Goal: Task Accomplishment & Management: Manage account settings

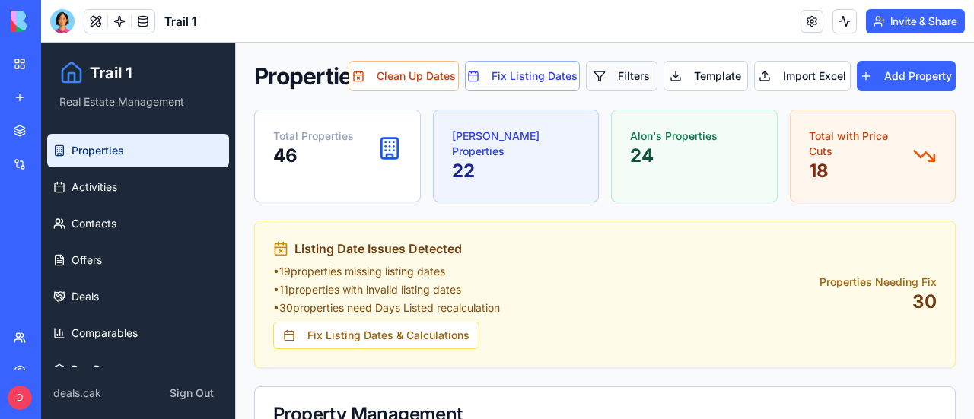
click at [633, 75] on button "Filters" at bounding box center [622, 76] width 72 height 30
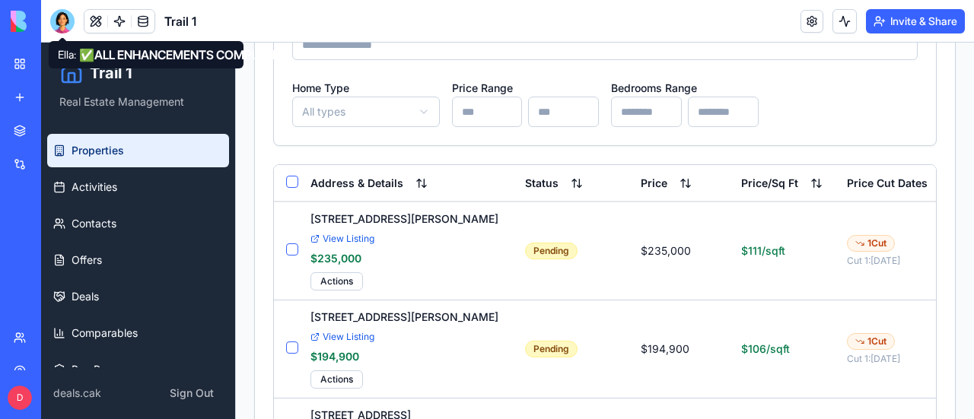
scroll to position [989, 0]
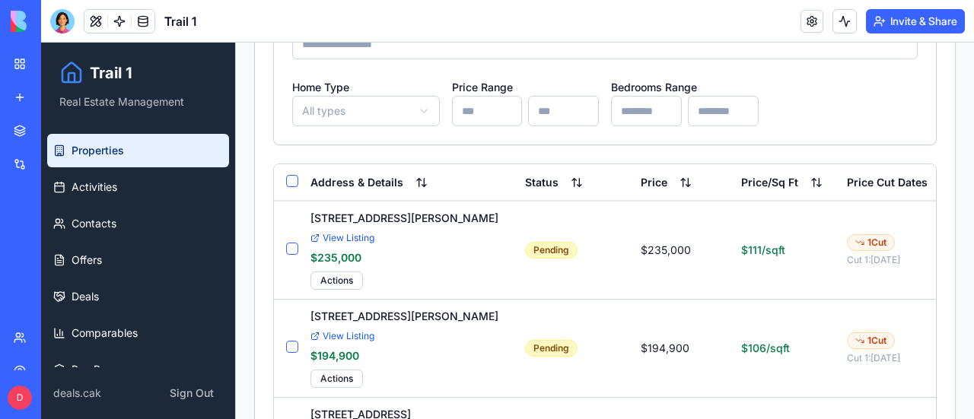
click at [59, 20] on div at bounding box center [62, 21] width 24 height 24
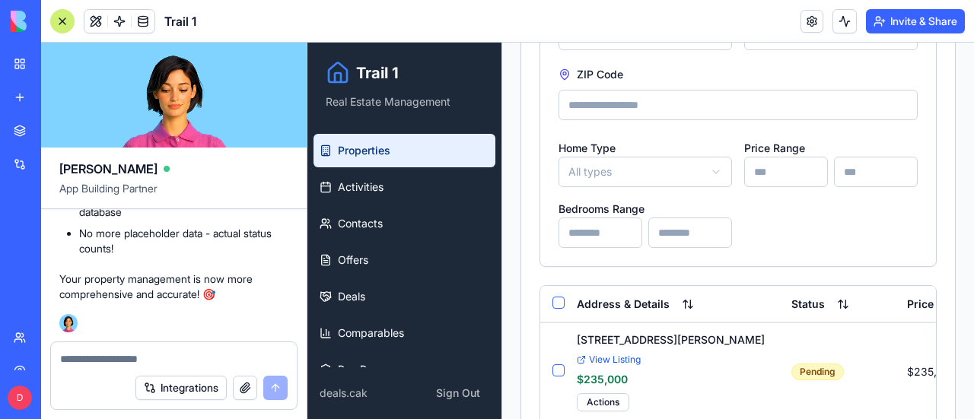
scroll to position [112917, 0]
click at [167, 357] on textarea at bounding box center [174, 359] width 228 height 15
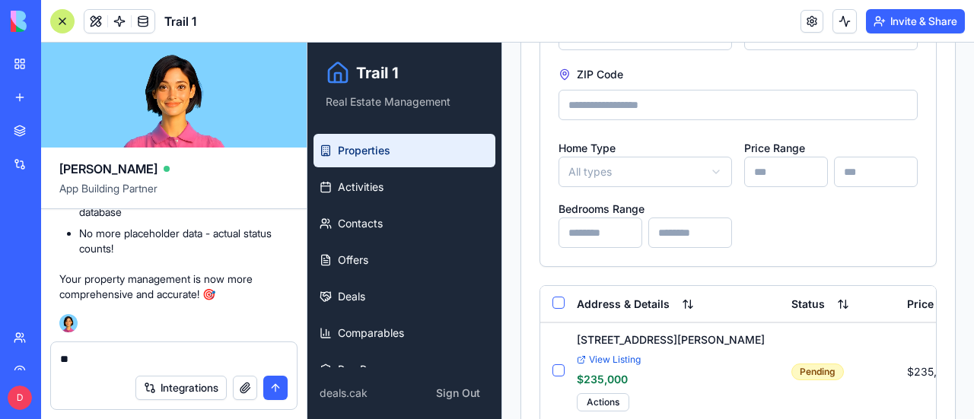
type textarea "*"
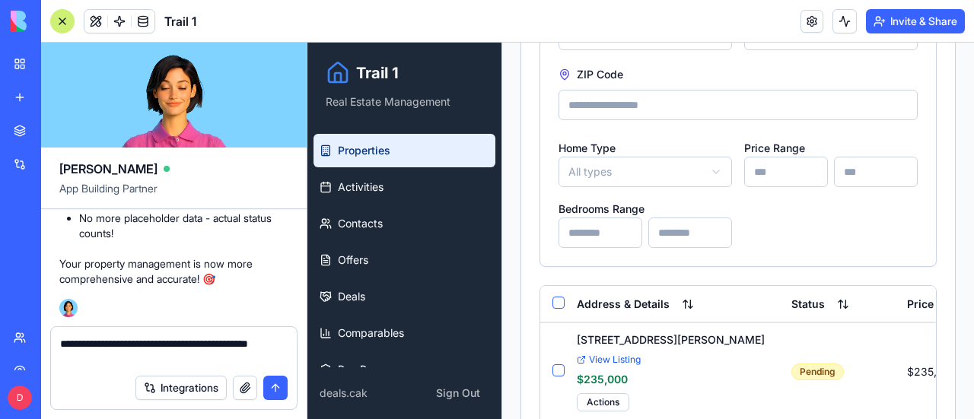
type textarea "**********"
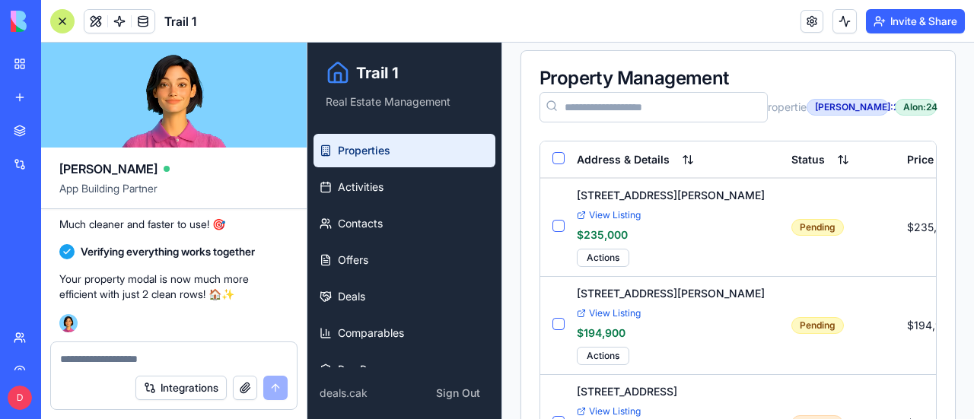
scroll to position [457, 0]
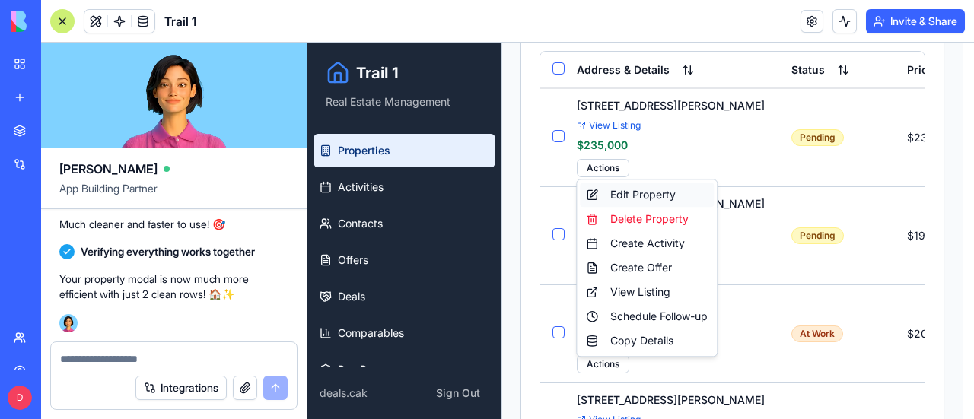
click at [642, 194] on div "Edit Property" at bounding box center [647, 195] width 134 height 24
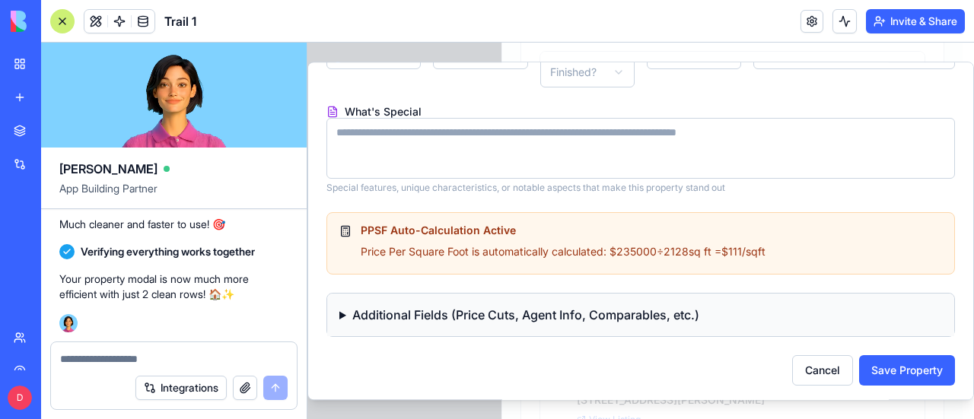
scroll to position [438, 0]
click at [347, 313] on summary "Additional Fields (Price Cuts, Agent Info, Comparables, etc.)" at bounding box center [640, 314] width 627 height 43
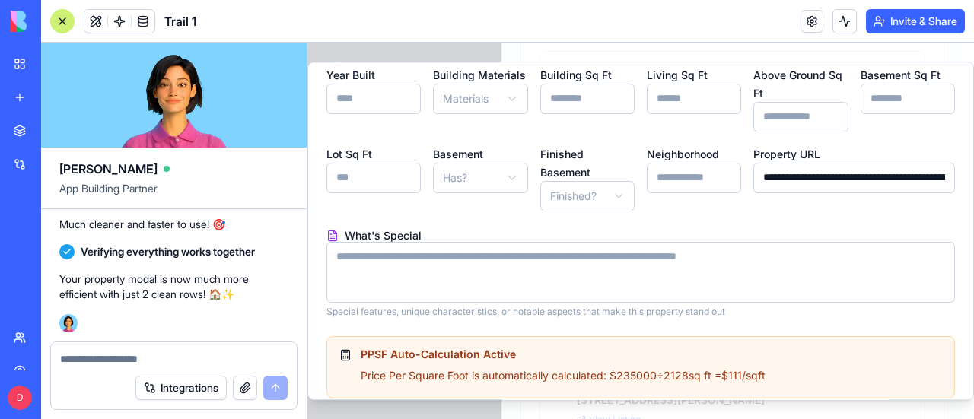
scroll to position [228, 0]
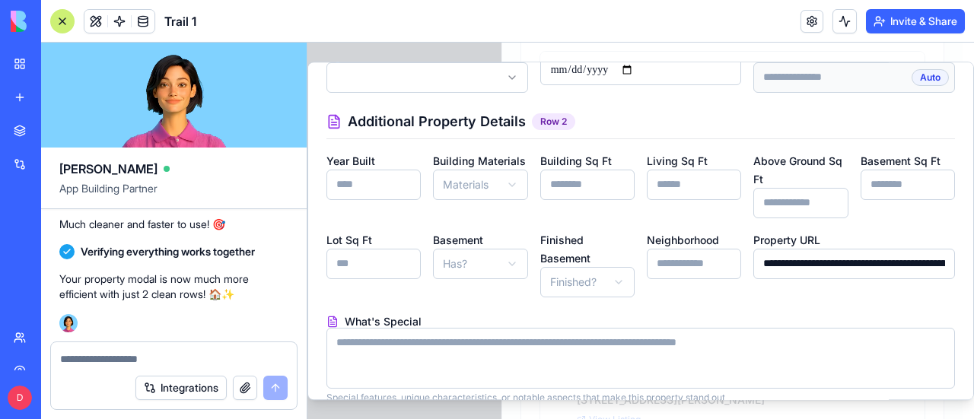
click at [91, 363] on textarea at bounding box center [174, 359] width 228 height 15
type textarea "*"
type textarea "**********"
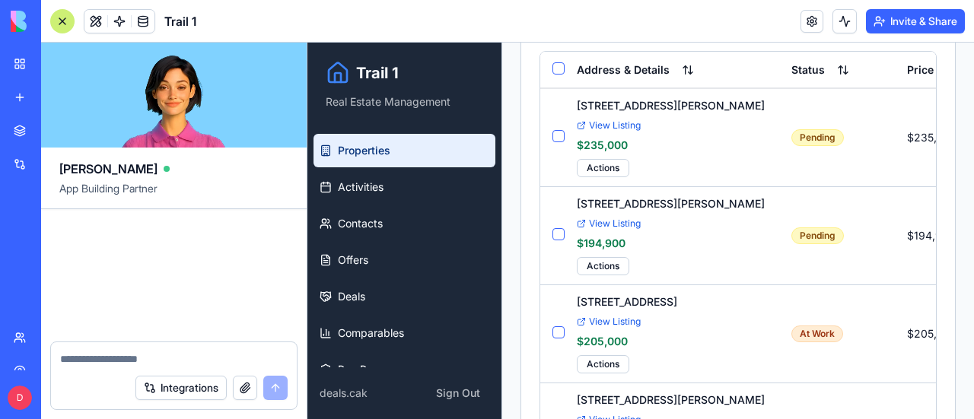
scroll to position [113608, 0]
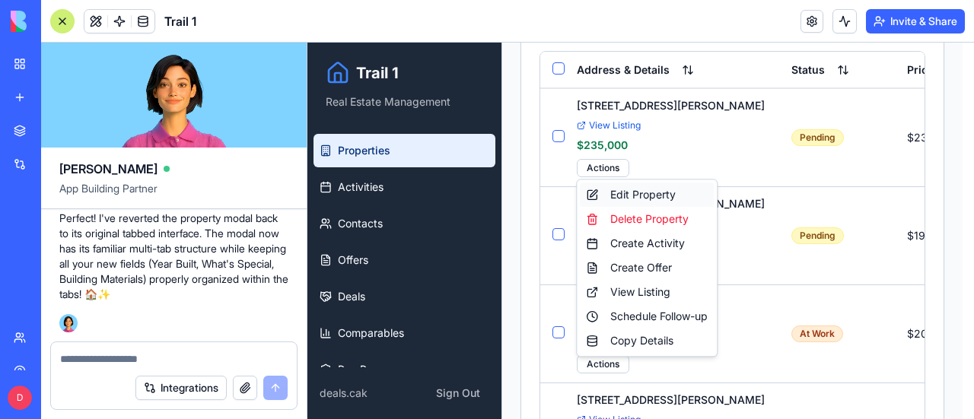
click at [647, 193] on div "Edit Property" at bounding box center [647, 195] width 134 height 24
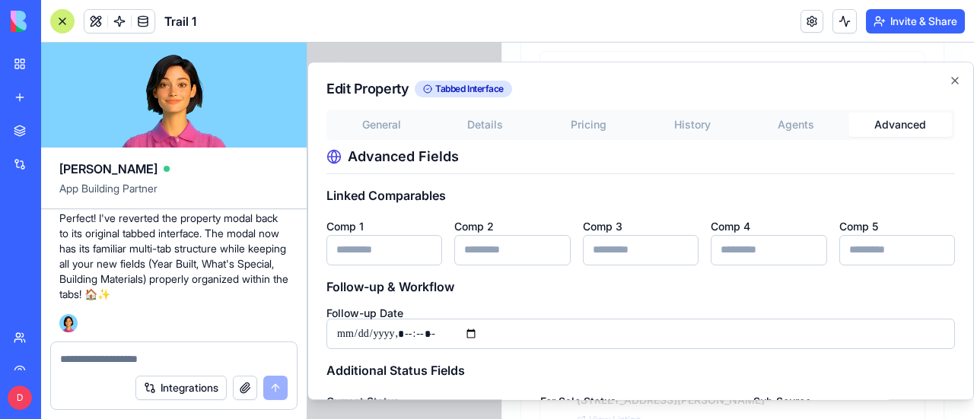
click at [904, 123] on button "Advanced" at bounding box center [899, 125] width 103 height 24
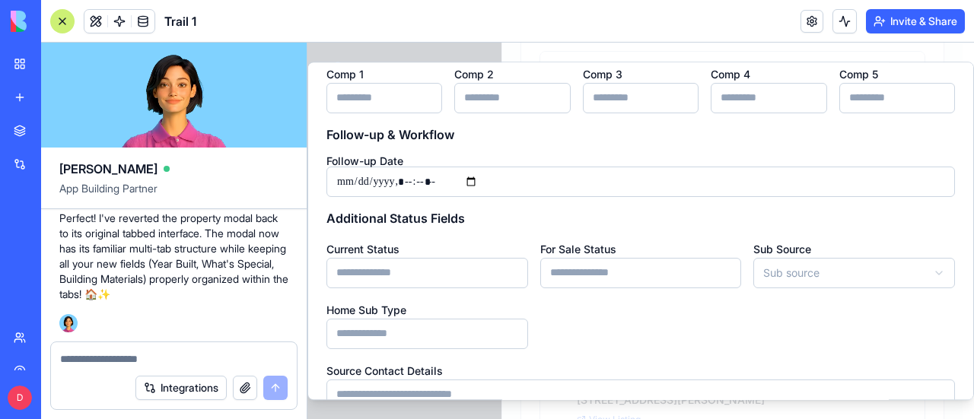
scroll to position [0, 0]
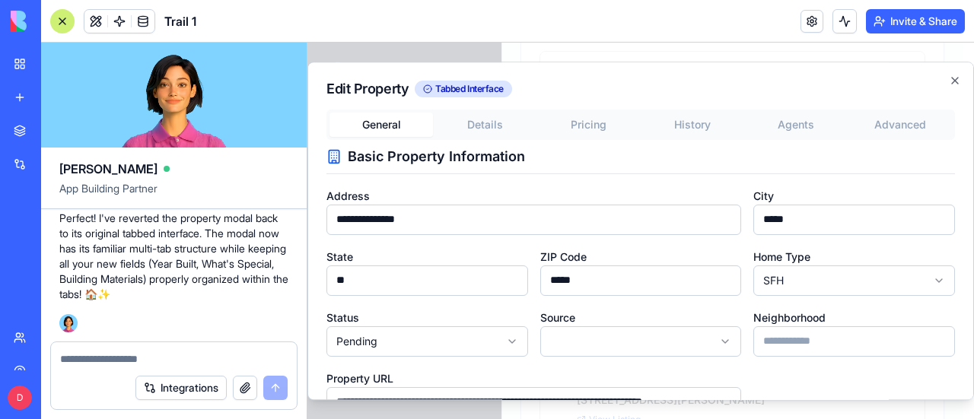
click at [387, 126] on button "General" at bounding box center [380, 125] width 103 height 24
click at [105, 359] on textarea at bounding box center [174, 359] width 228 height 15
type textarea "**********"
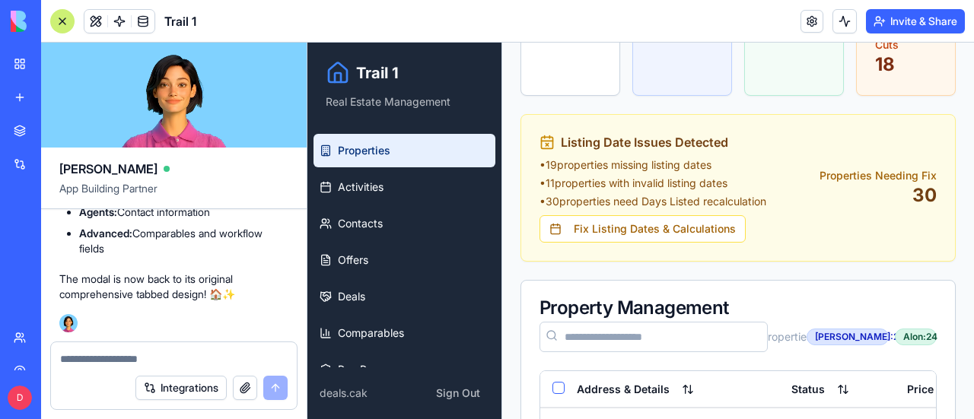
scroll to position [380, 0]
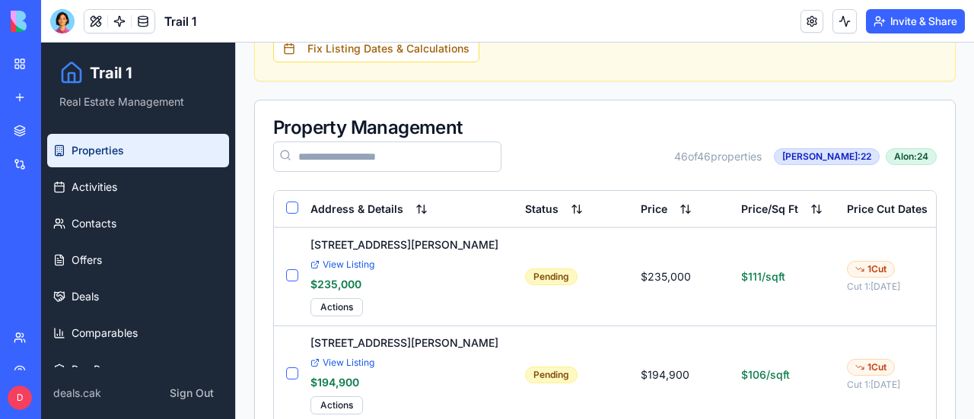
scroll to position [304, 0]
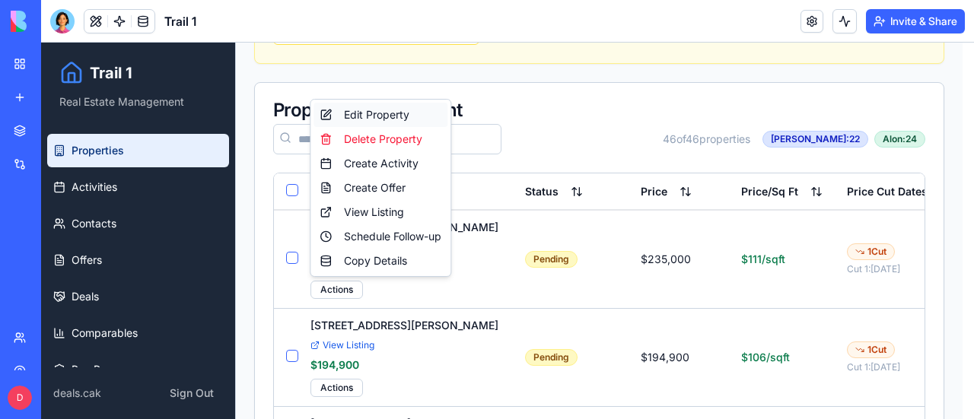
click at [396, 112] on div "Edit Property" at bounding box center [380, 115] width 134 height 24
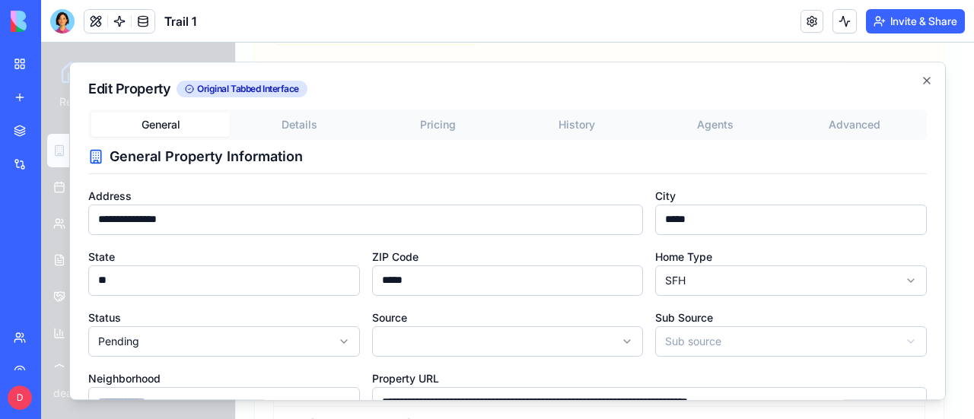
click at [839, 122] on button "Advanced" at bounding box center [854, 125] width 138 height 24
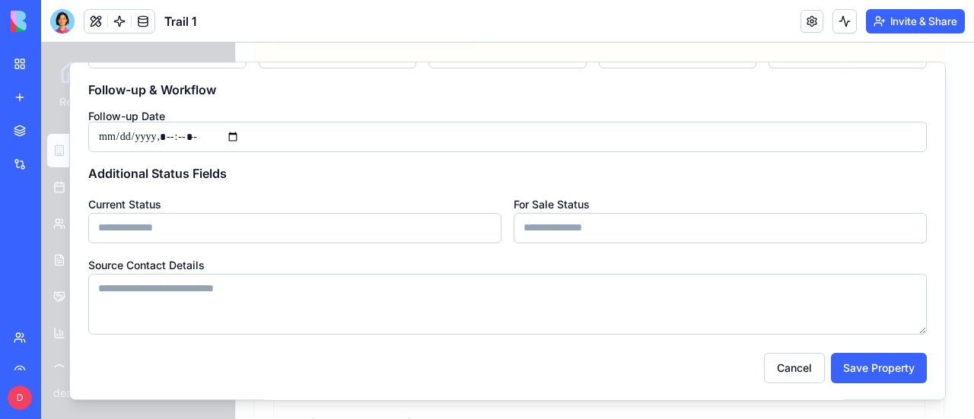
scroll to position [0, 0]
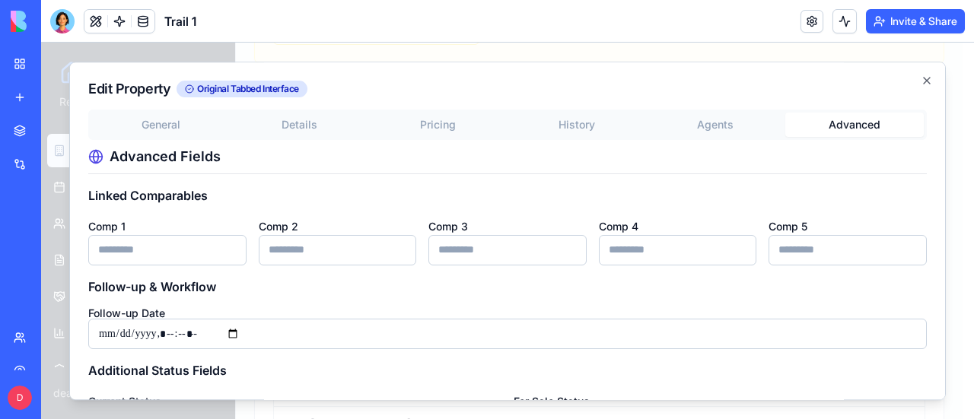
click at [167, 126] on button "General" at bounding box center [160, 125] width 138 height 24
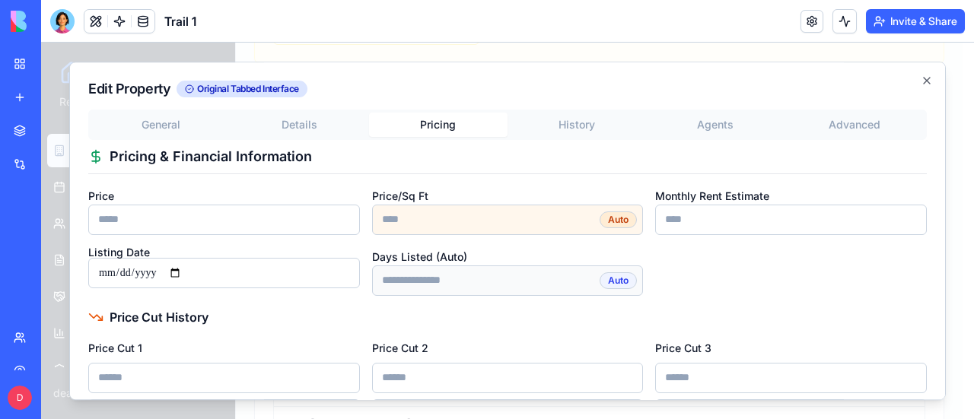
click at [442, 121] on button "Pricing" at bounding box center [438, 125] width 138 height 24
click at [723, 121] on button "Agents" at bounding box center [715, 125] width 138 height 24
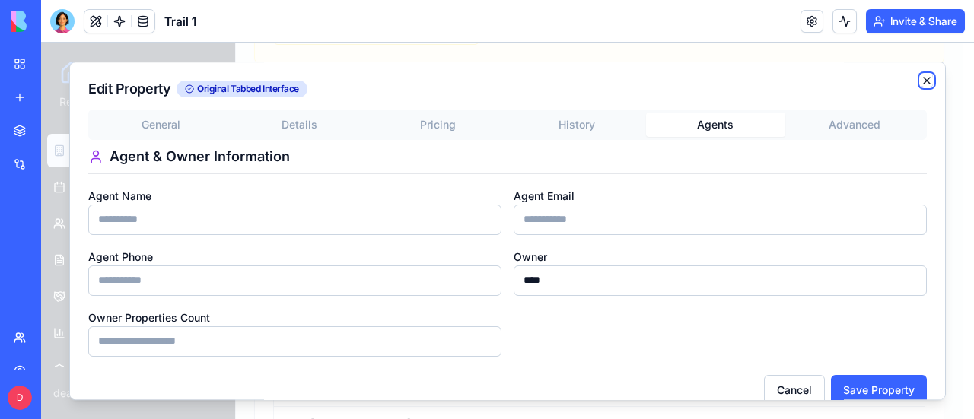
click at [924, 81] on icon "button" at bounding box center [927, 81] width 6 height 6
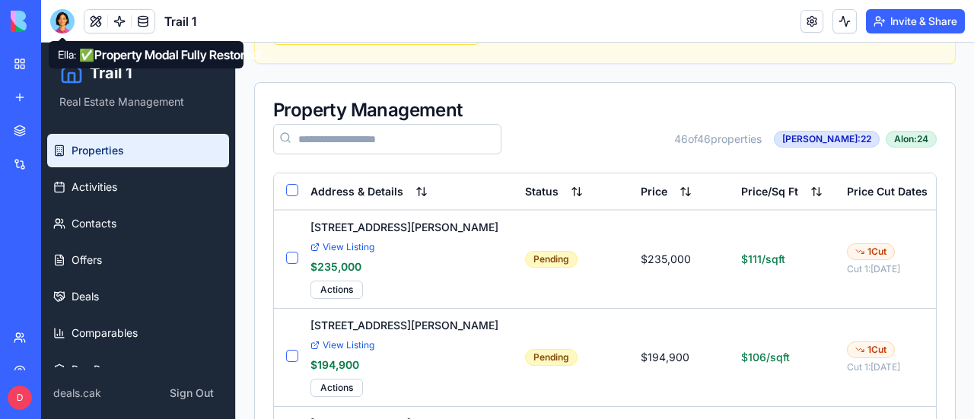
click at [64, 20] on div at bounding box center [62, 21] width 24 height 24
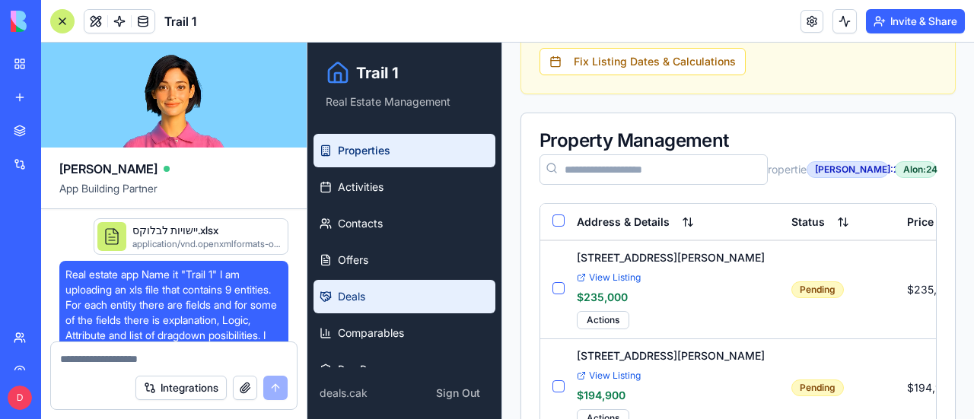
scroll to position [114125, 0]
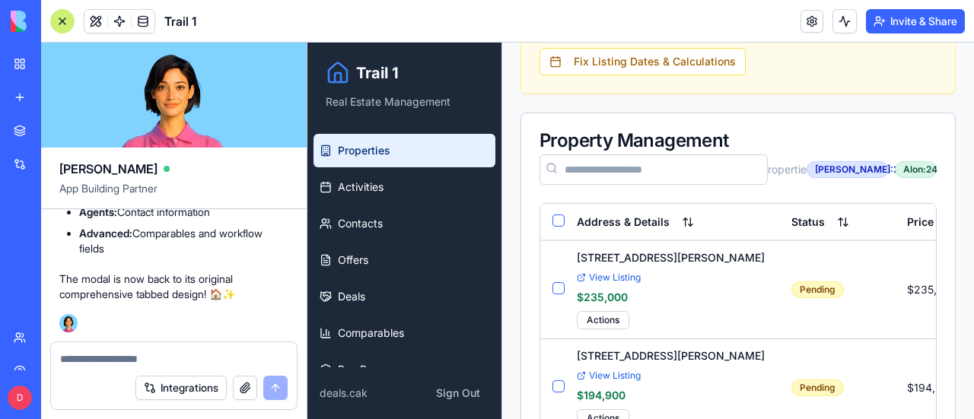
click at [94, 366] on textarea at bounding box center [174, 359] width 228 height 15
type textarea "**********"
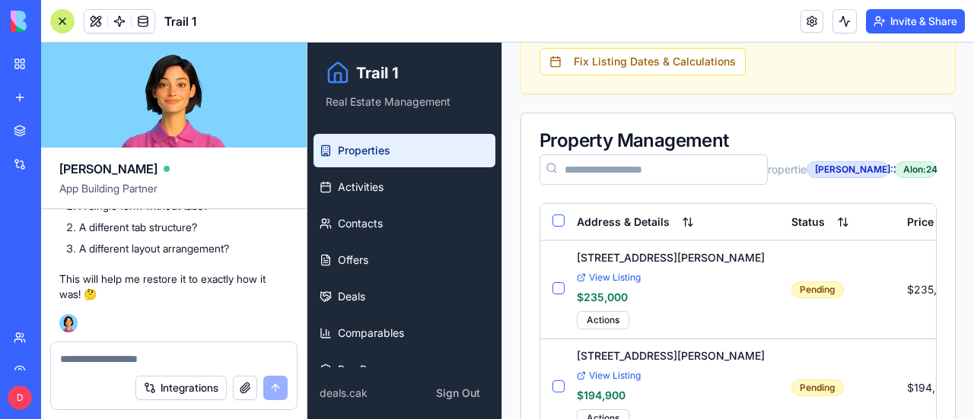
scroll to position [114591, 0]
click at [128, 360] on textarea at bounding box center [174, 359] width 228 height 15
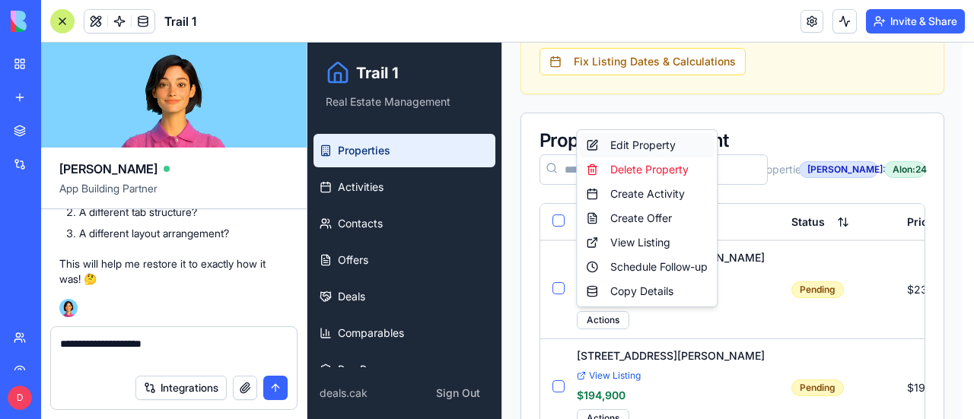
click at [650, 142] on div "Edit Property" at bounding box center [647, 145] width 134 height 24
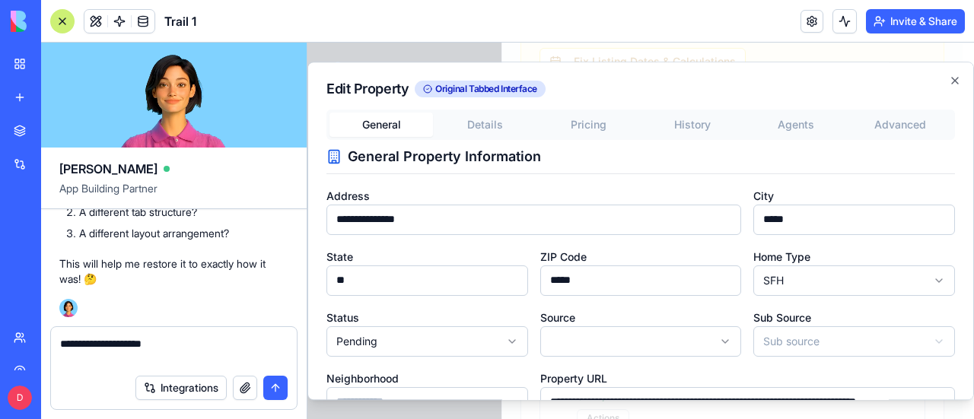
click at [189, 347] on textarea "**********" at bounding box center [174, 351] width 228 height 30
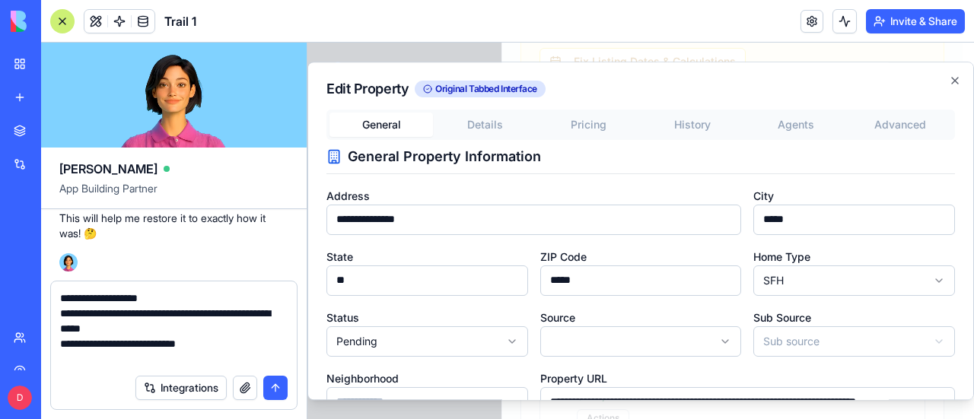
type textarea "**********"
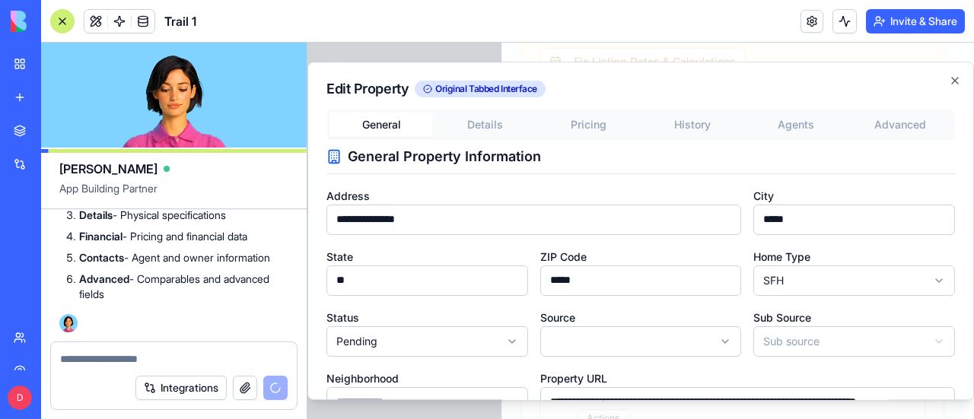
scroll to position [0, 0]
click at [949, 80] on icon "button" at bounding box center [955, 81] width 12 height 12
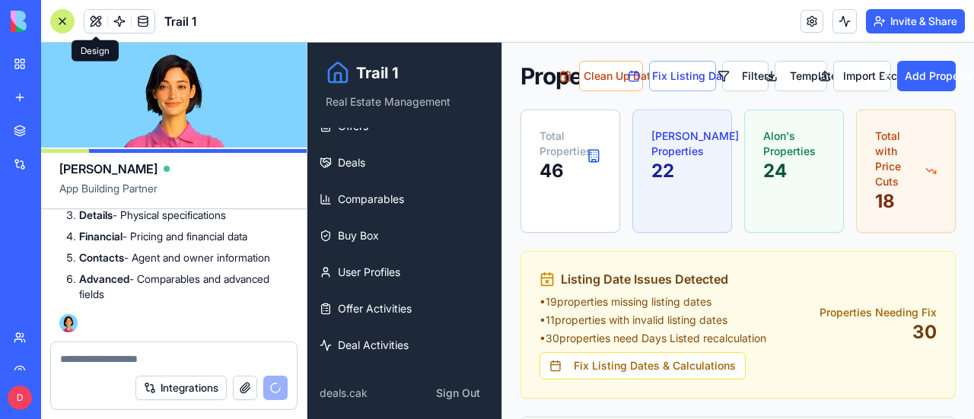
click at [98, 23] on button at bounding box center [95, 21] width 23 height 23
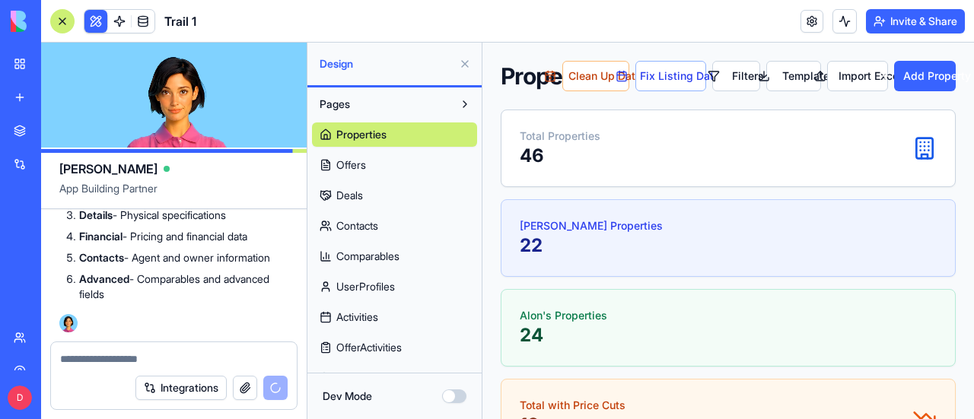
drag, startPoint x: 718, startPoint y: 318, endPoint x: 758, endPoint y: 322, distance: 39.8
click at [758, 322] on div "Alon's Properties 24" at bounding box center [728, 328] width 417 height 40
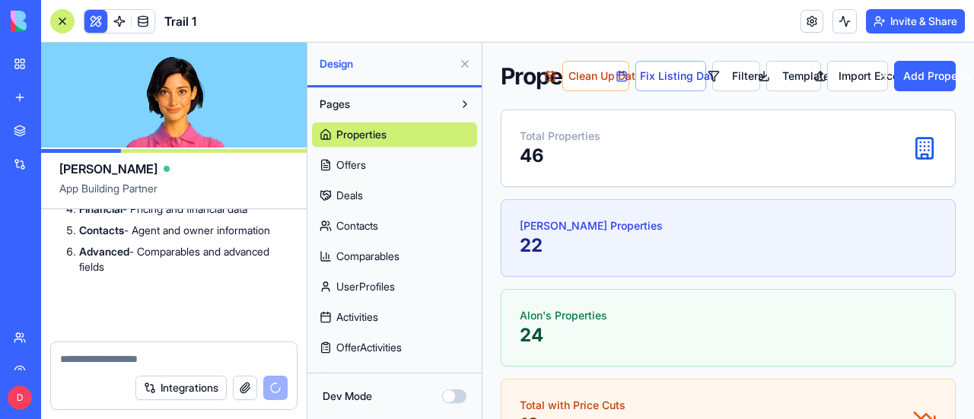
scroll to position [114959, 0]
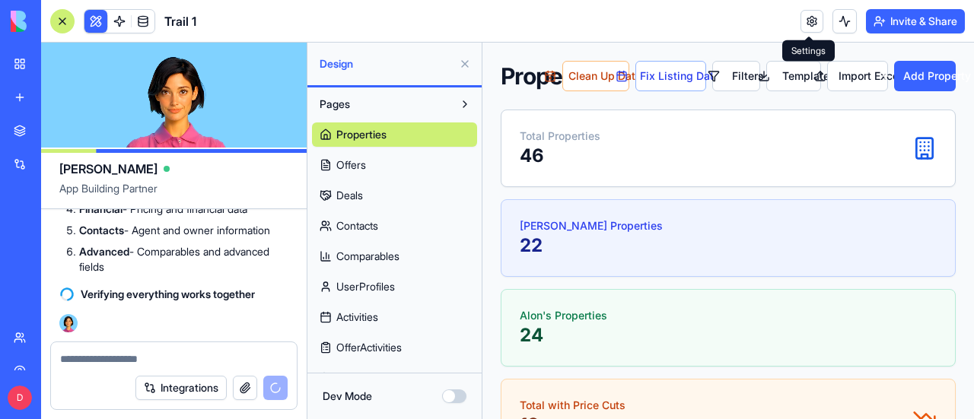
click at [810, 25] on link at bounding box center [811, 21] width 23 height 23
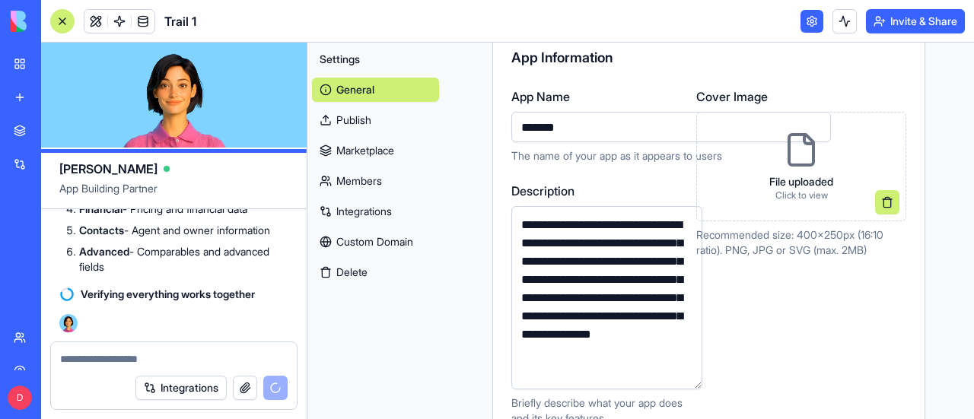
scroll to position [152, 0]
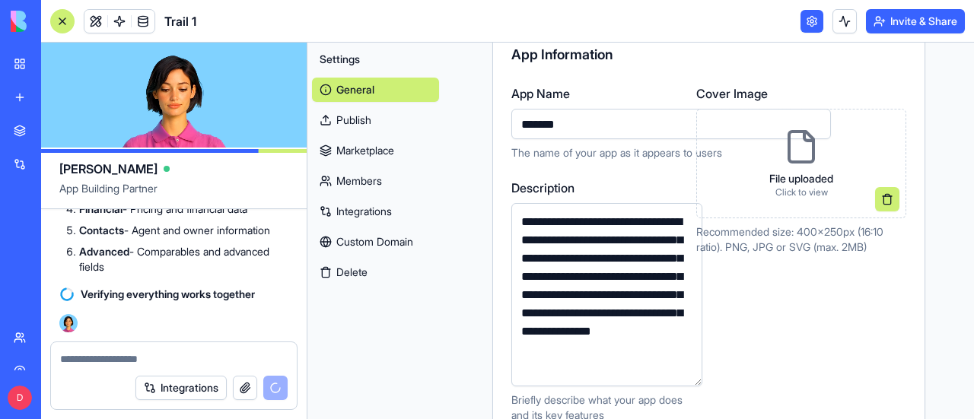
drag, startPoint x: 589, startPoint y: 126, endPoint x: 450, endPoint y: 126, distance: 138.5
click at [450, 126] on div "**********" at bounding box center [709, 403] width 530 height 1026
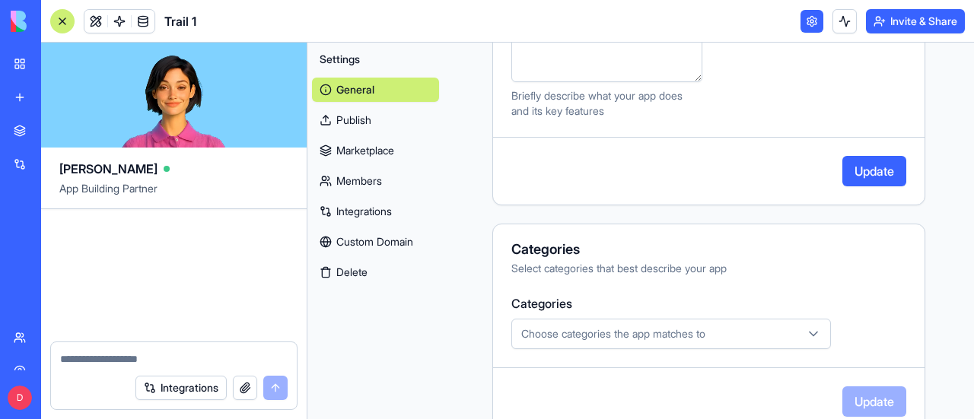
scroll to position [115306, 0]
type input "*******"
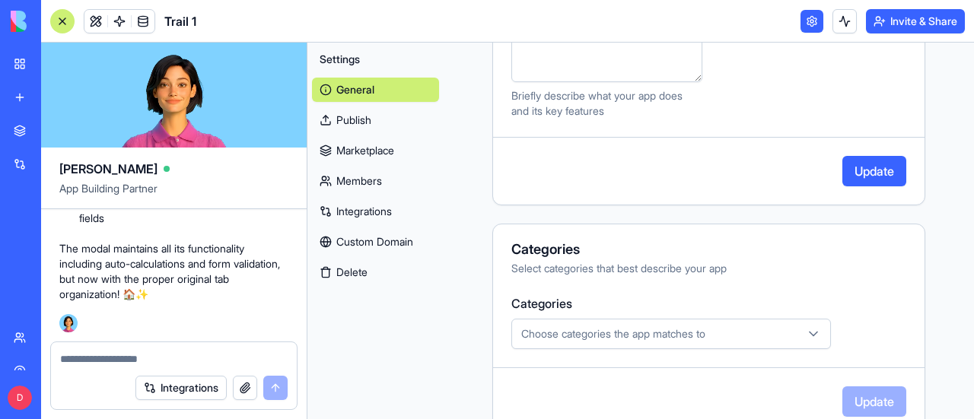
click at [806, 337] on icon "button" at bounding box center [813, 333] width 15 height 15
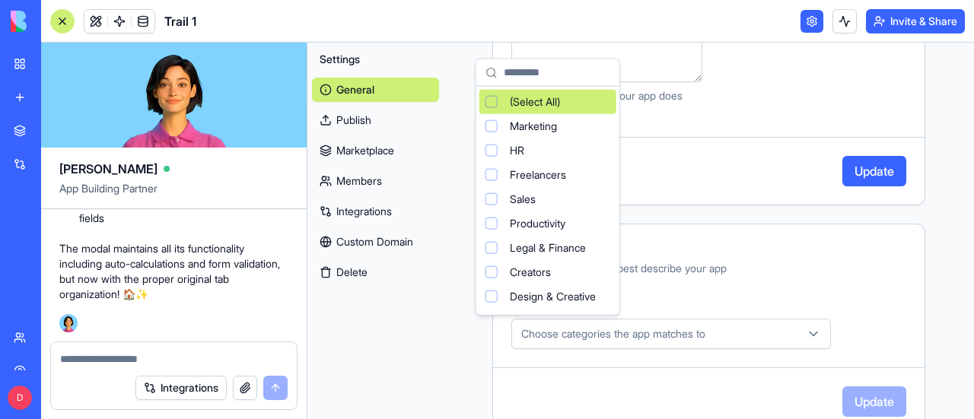
click at [806, 335] on icon "button" at bounding box center [813, 333] width 15 height 15
click at [855, 174] on html "BETA My Workspace New app Marketplace Integrations Recent Real Estate AI Assist…" at bounding box center [487, 209] width 974 height 419
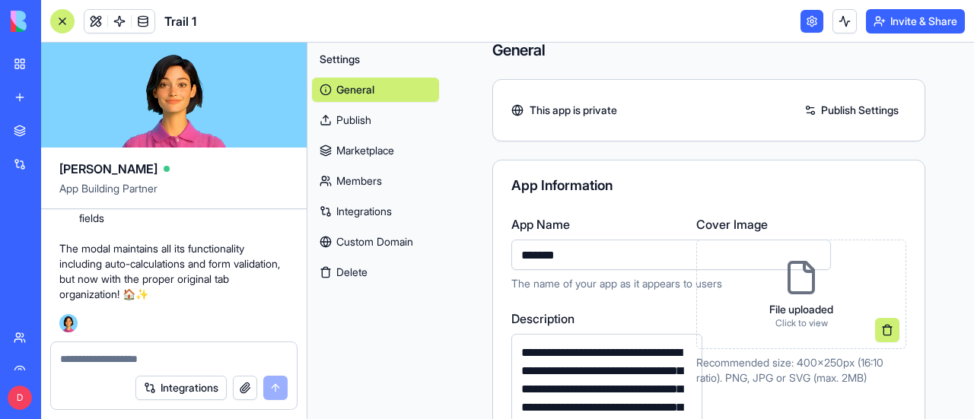
scroll to position [0, 0]
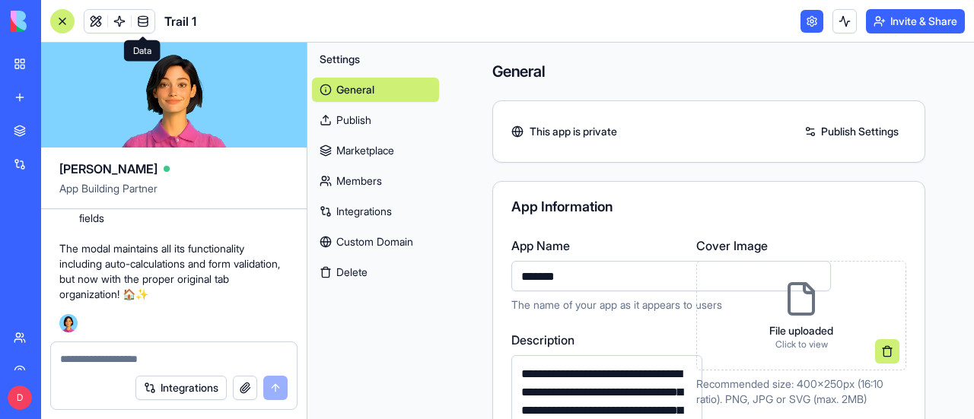
click at [145, 21] on link at bounding box center [143, 21] width 23 height 23
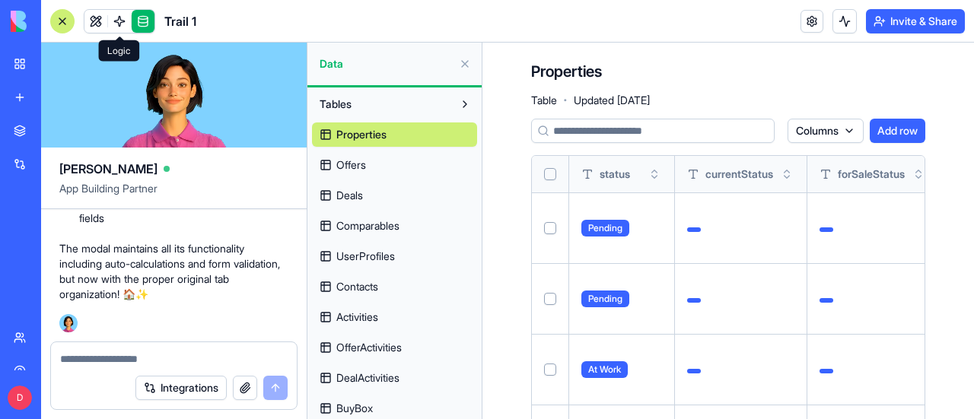
click at [469, 65] on button at bounding box center [465, 64] width 24 height 24
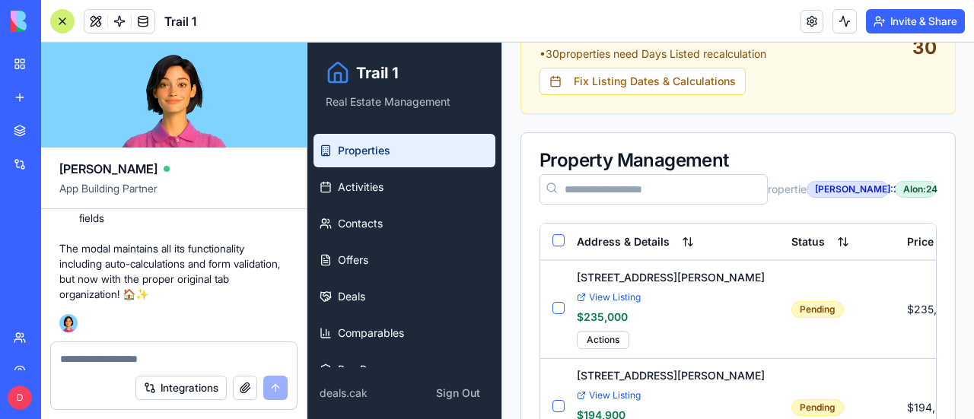
scroll to position [380, 0]
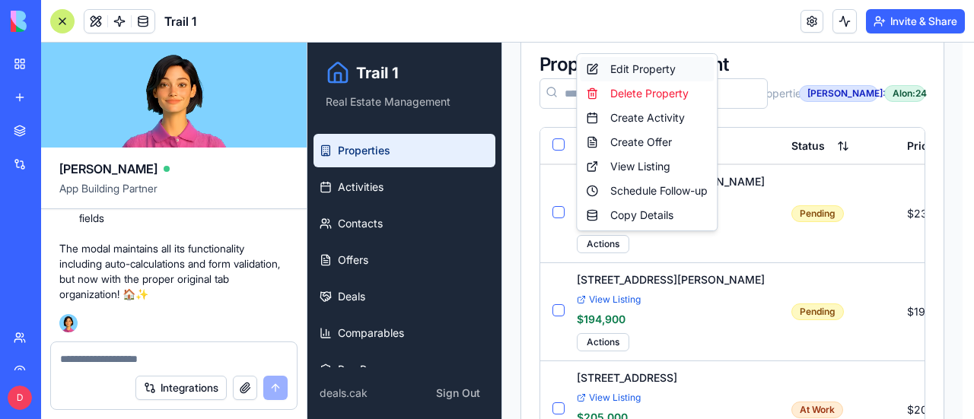
click at [633, 63] on div "Edit Property" at bounding box center [647, 69] width 134 height 24
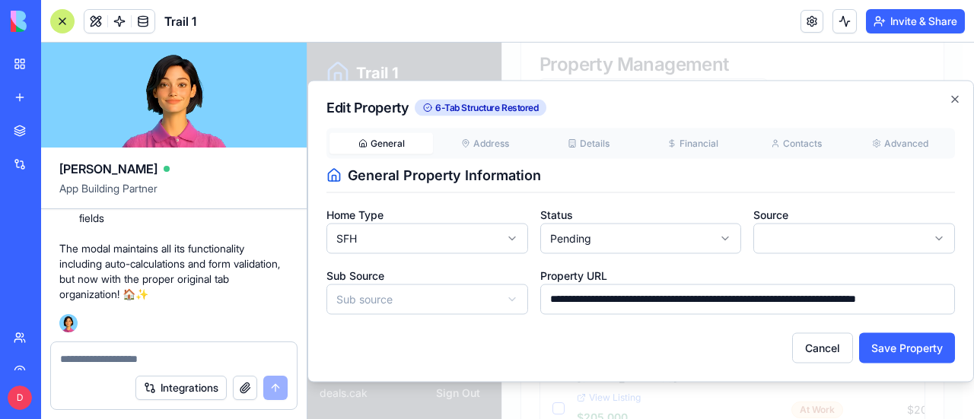
click at [703, 142] on div "**********" at bounding box center [640, 221] width 629 height 186
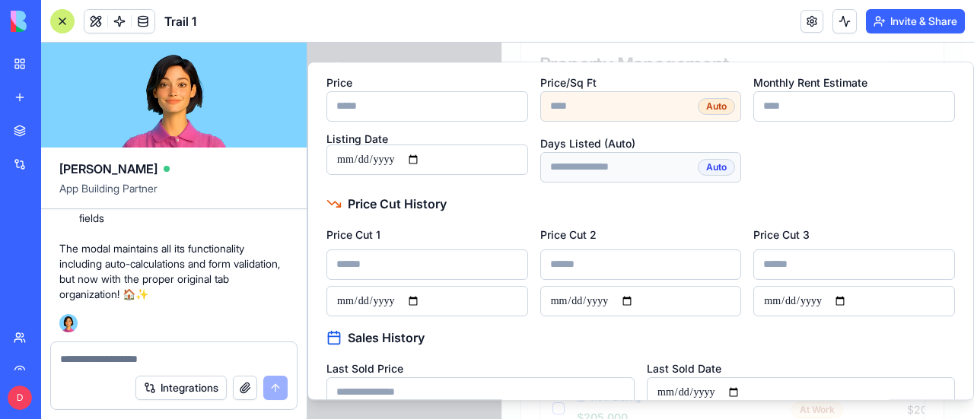
scroll to position [93, 0]
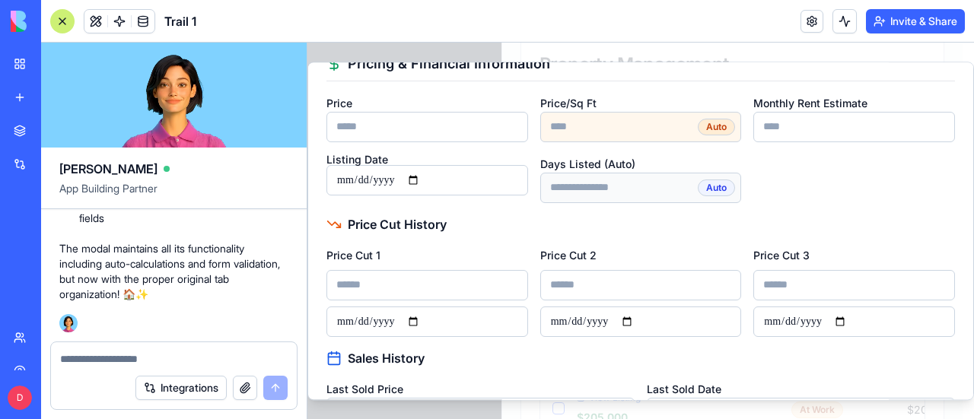
click at [178, 355] on textarea at bounding box center [174, 359] width 228 height 15
type textarea "**********"
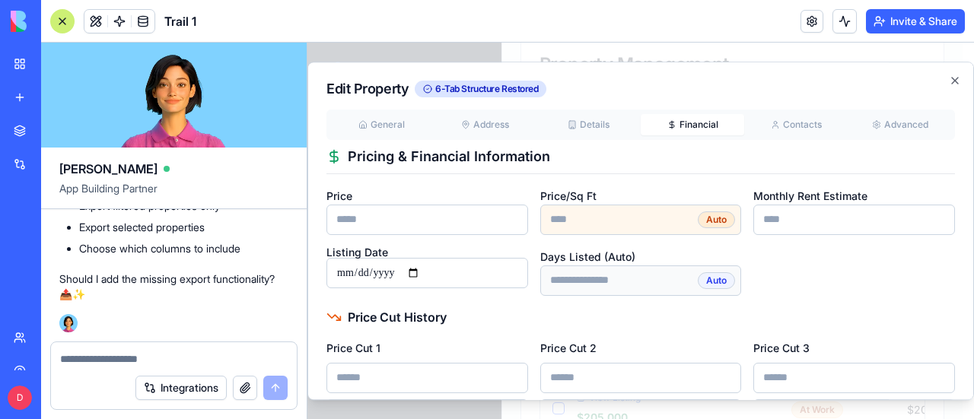
scroll to position [116158, 0]
click at [132, 359] on textarea at bounding box center [174, 359] width 228 height 15
type textarea "***"
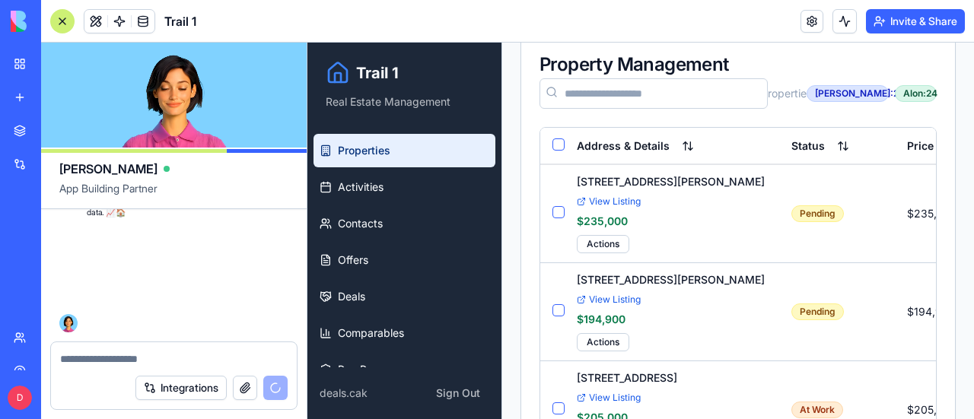
scroll to position [117126, 0]
